Goal: Task Accomplishment & Management: Use online tool/utility

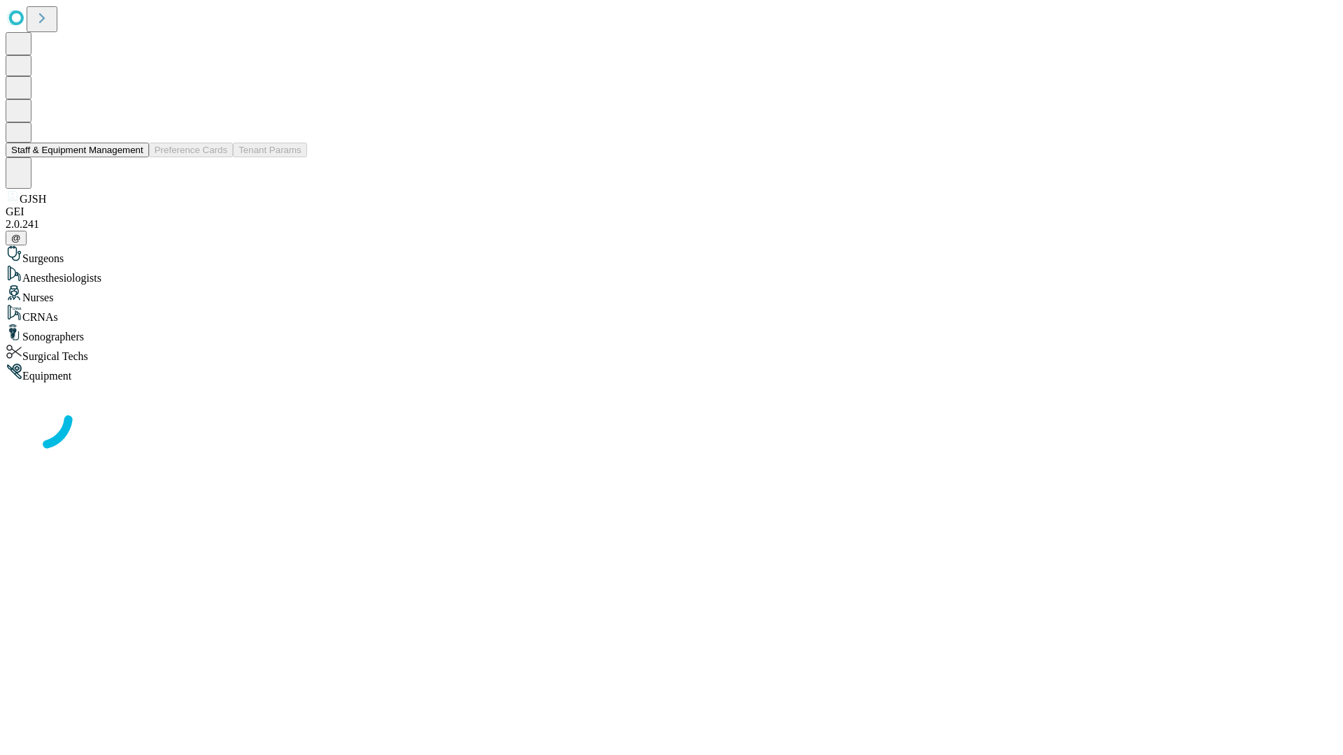
click at [134, 157] on button "Staff & Equipment Management" at bounding box center [77, 150] width 143 height 15
